Goal: Task Accomplishment & Management: Manage account settings

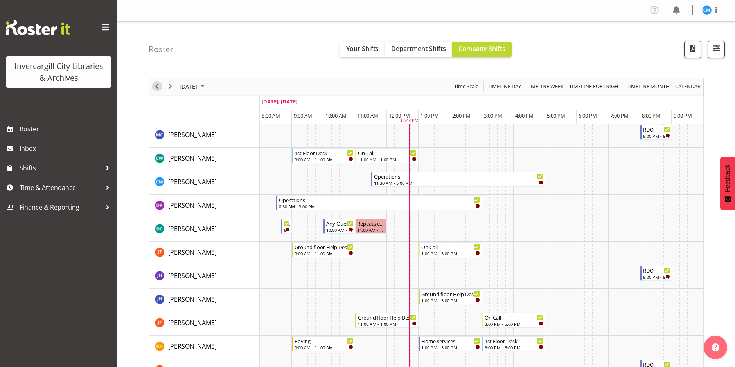
click at [156, 85] on span "Previous" at bounding box center [156, 86] width 9 height 10
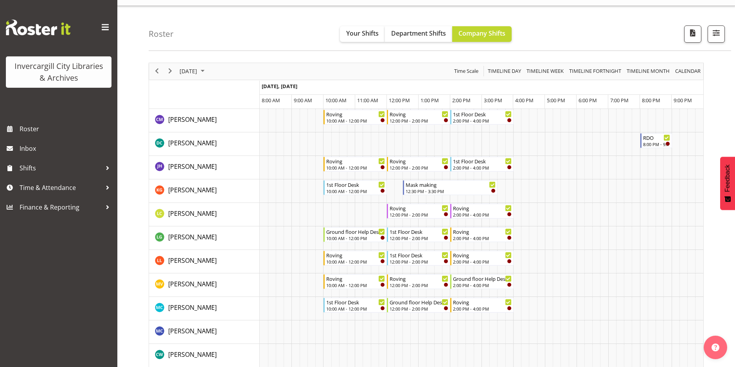
scroll to position [14, 0]
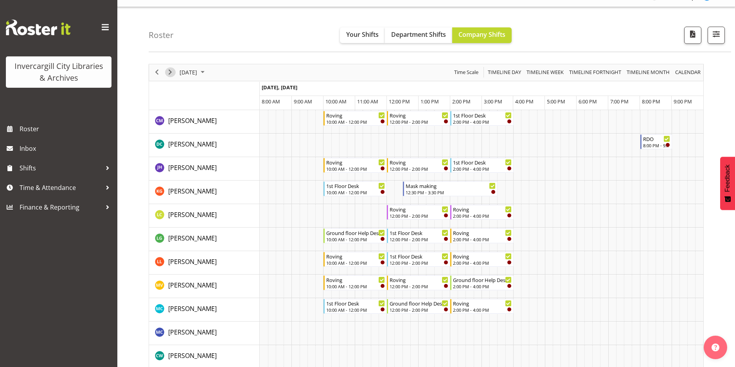
click at [171, 74] on span "Next" at bounding box center [170, 72] width 9 height 10
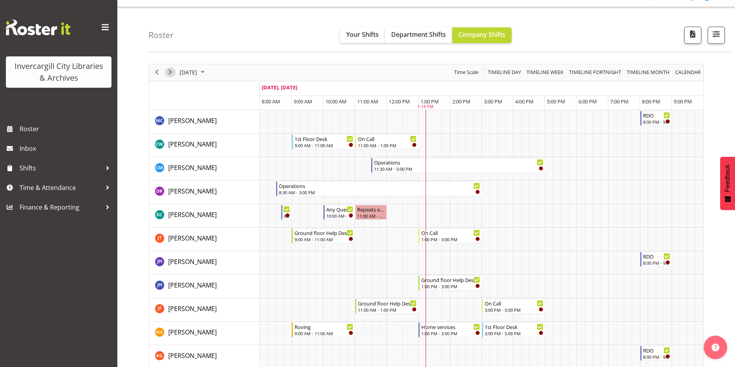
click at [171, 71] on span "Next" at bounding box center [170, 72] width 9 height 10
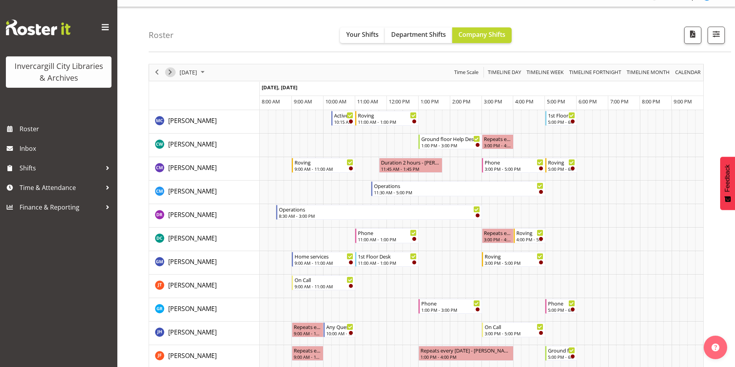
click at [170, 72] on span "Next" at bounding box center [170, 72] width 9 height 10
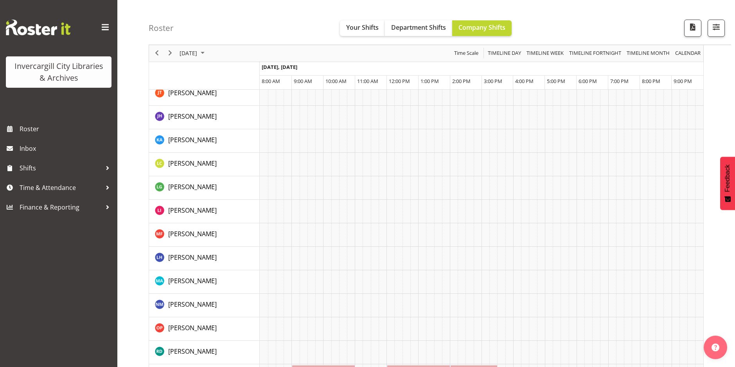
scroll to position [616, 0]
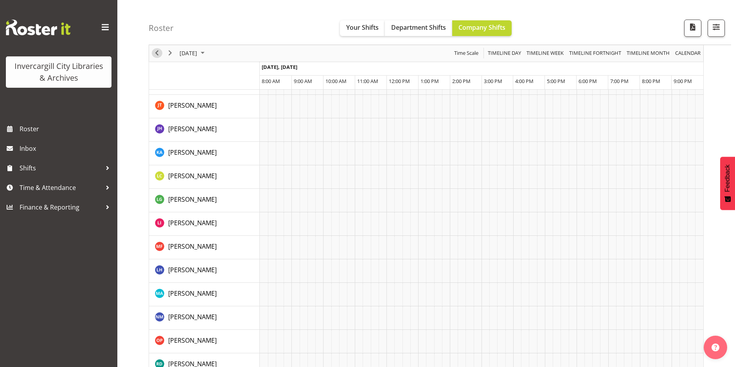
click at [157, 54] on span "Previous" at bounding box center [156, 54] width 9 height 10
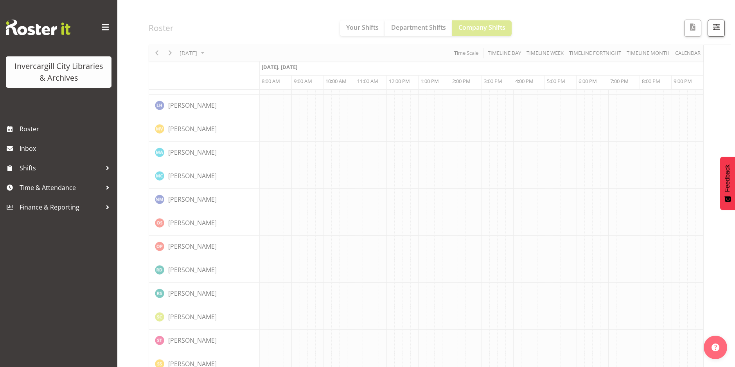
click at [0, 0] on div "Timeline Day of October 7, 2025" at bounding box center [0, 0] width 0 height 0
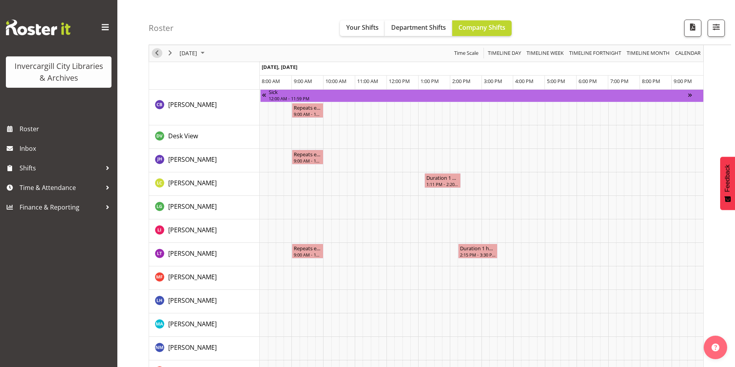
click at [157, 54] on span "Previous" at bounding box center [156, 54] width 9 height 10
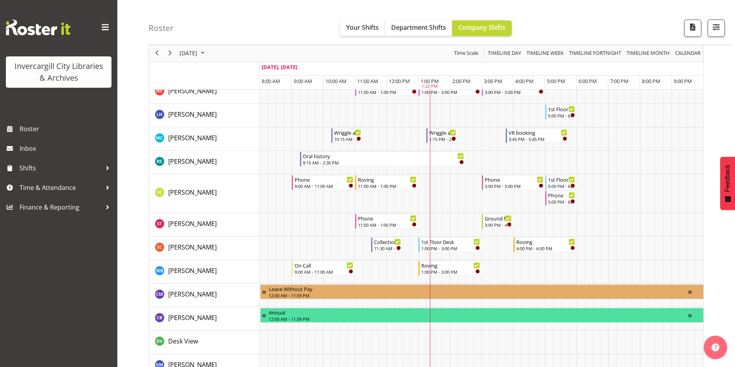
scroll to position [430, 0]
